Goal: Navigation & Orientation: Go to known website

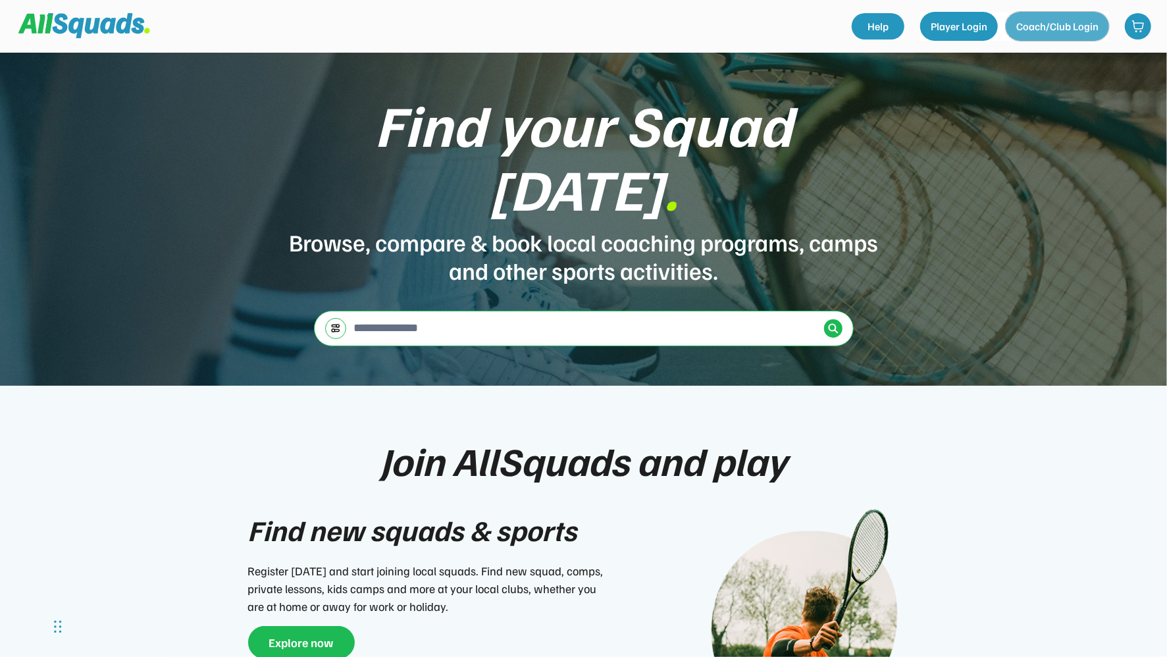
click at [1034, 25] on button "Coach/Club Login" at bounding box center [1057, 26] width 103 height 29
